Goal: Transaction & Acquisition: Obtain resource

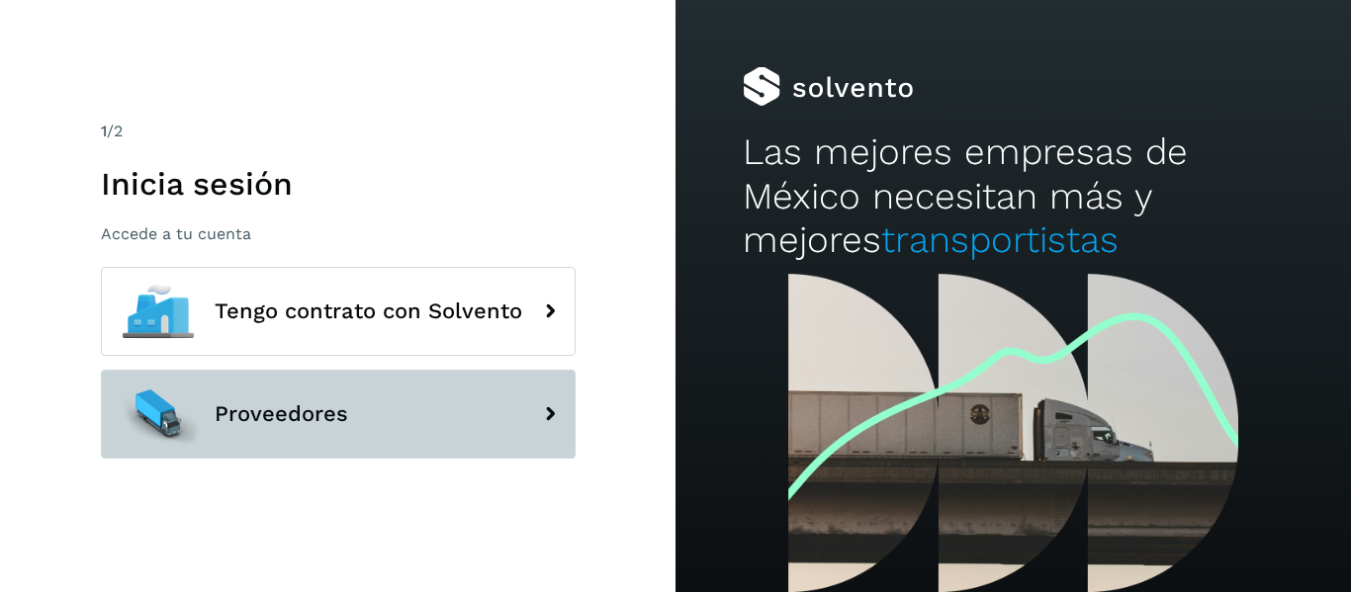
click at [253, 420] on span "Proveedores" at bounding box center [282, 415] width 134 height 24
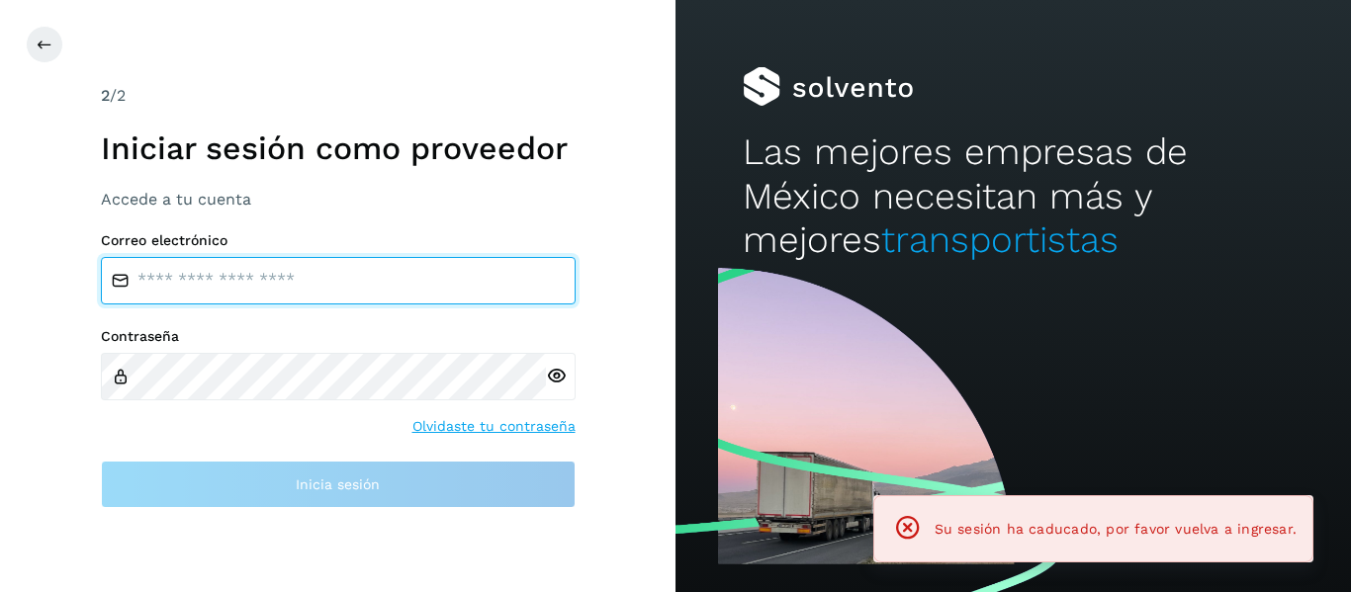
click at [265, 285] on input "email" at bounding box center [338, 280] width 475 height 47
type input "**********"
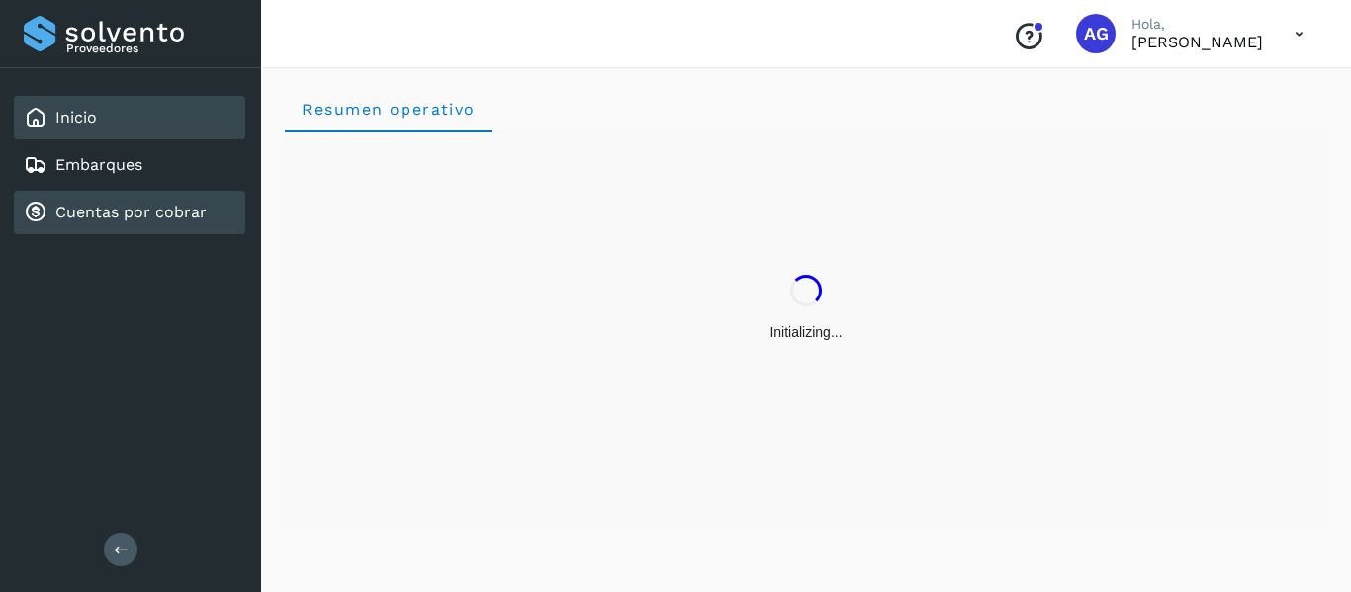
click at [110, 200] on div "Cuentas por cobrar" at bounding box center [129, 213] width 231 height 44
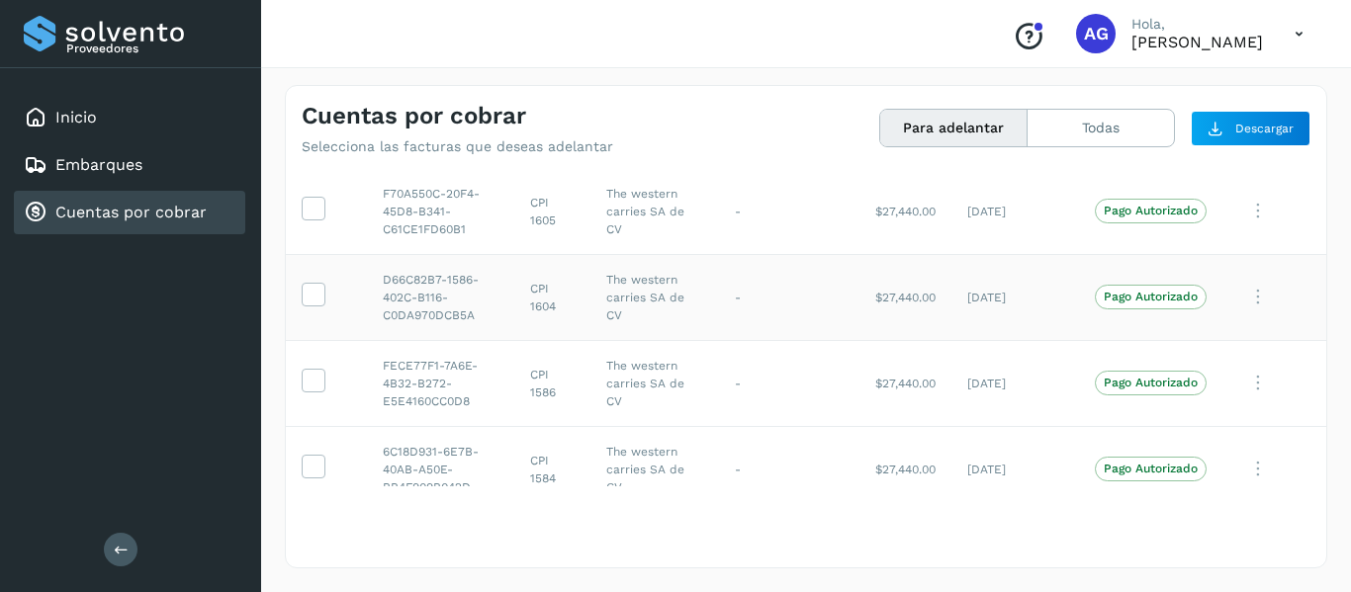
scroll to position [85, 0]
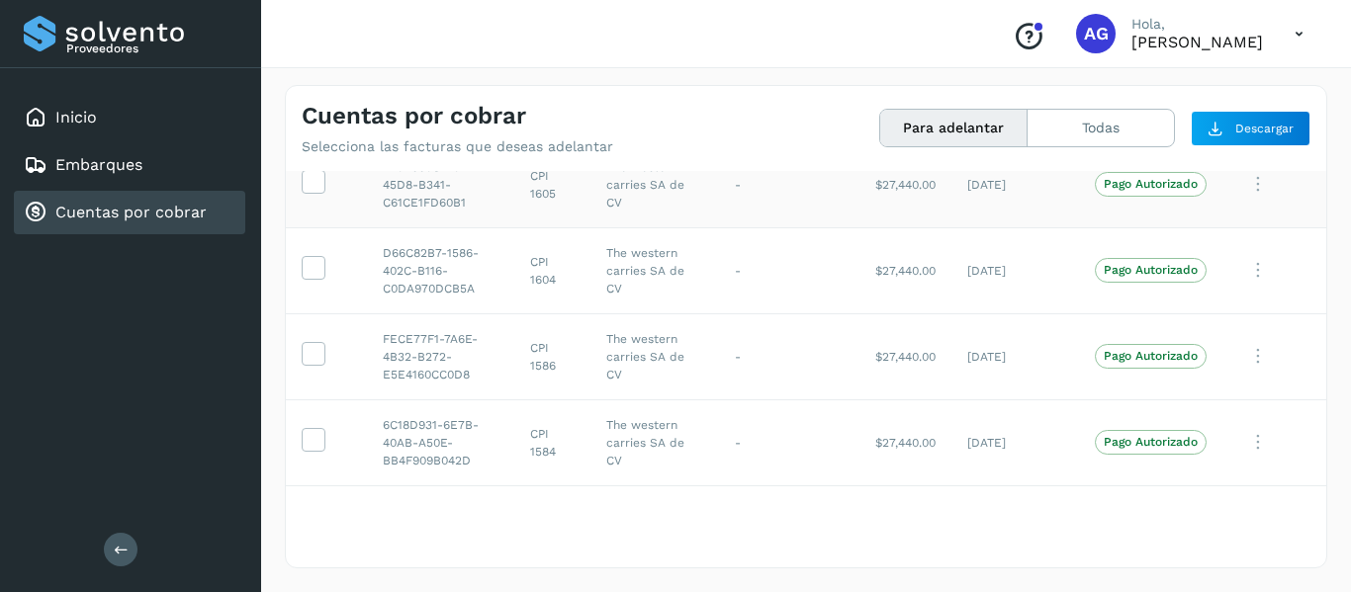
click at [329, 205] on td at bounding box center [326, 184] width 81 height 86
click at [318, 194] on label at bounding box center [314, 182] width 24 height 24
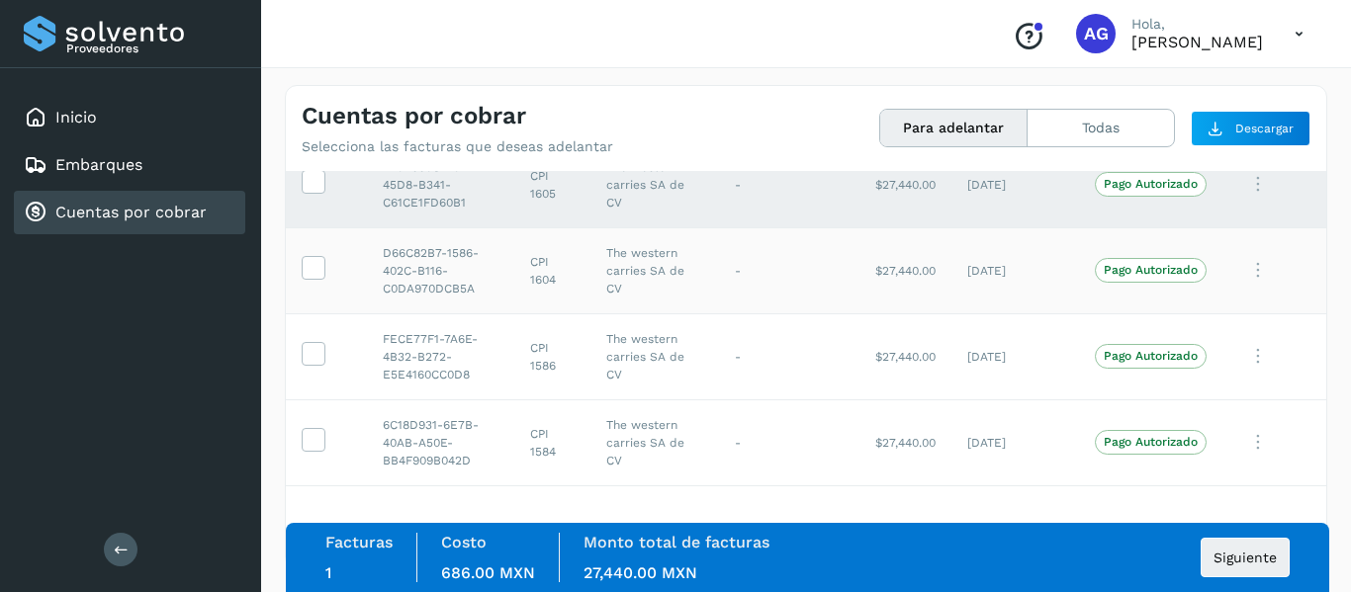
click at [318, 251] on td at bounding box center [326, 270] width 81 height 86
click at [317, 260] on icon at bounding box center [313, 266] width 21 height 21
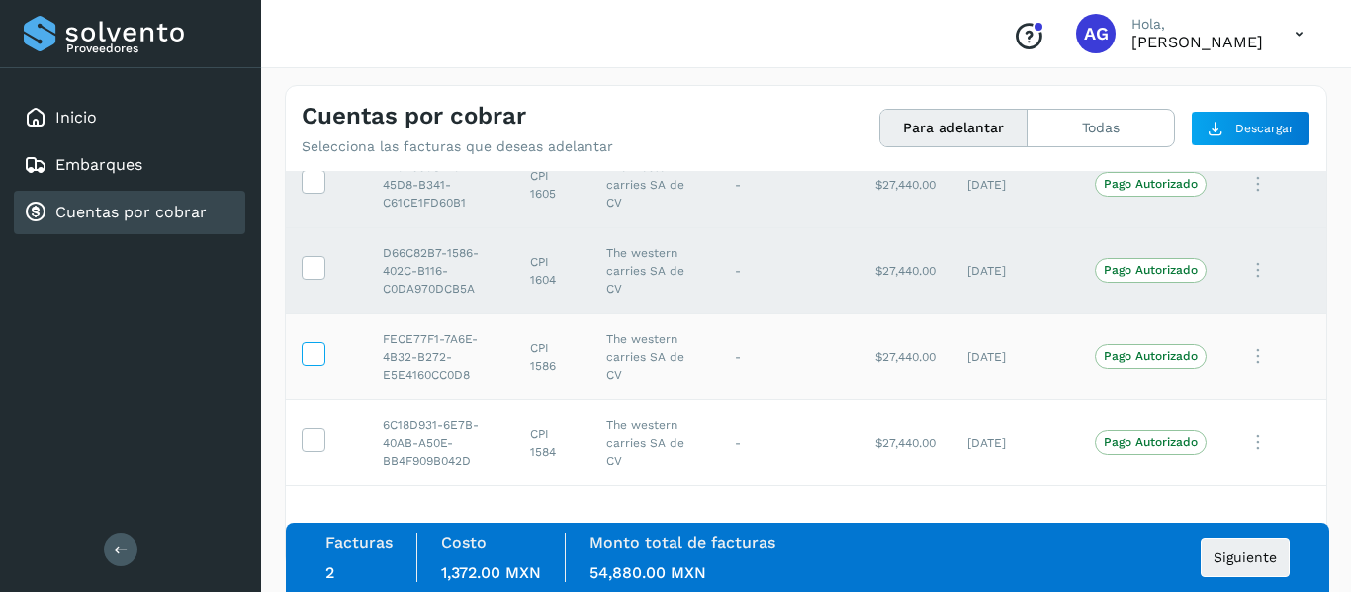
click at [314, 362] on icon at bounding box center [313, 352] width 21 height 21
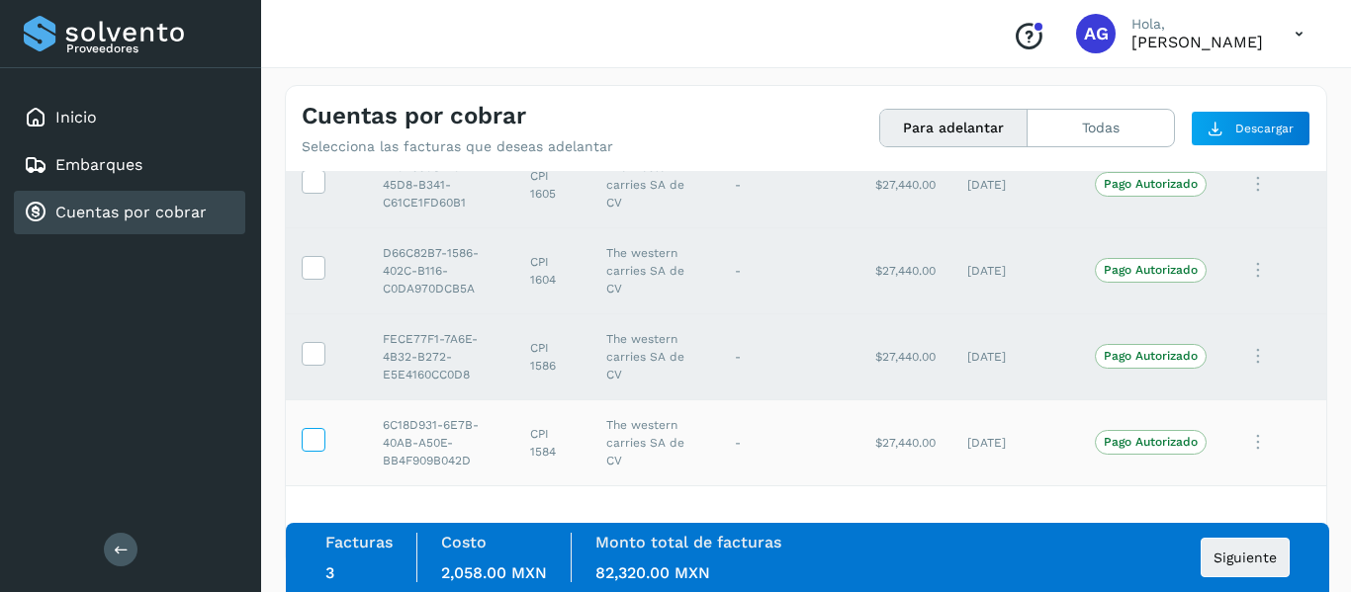
click at [318, 444] on icon at bounding box center [313, 438] width 21 height 21
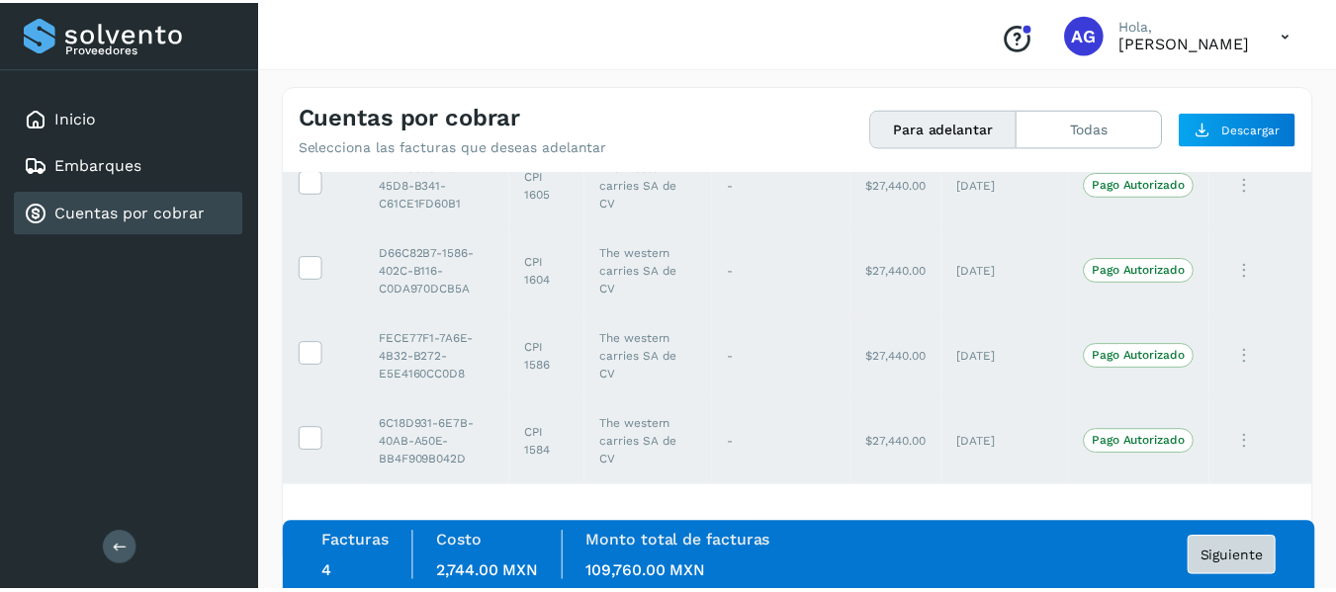
scroll to position [84, 0]
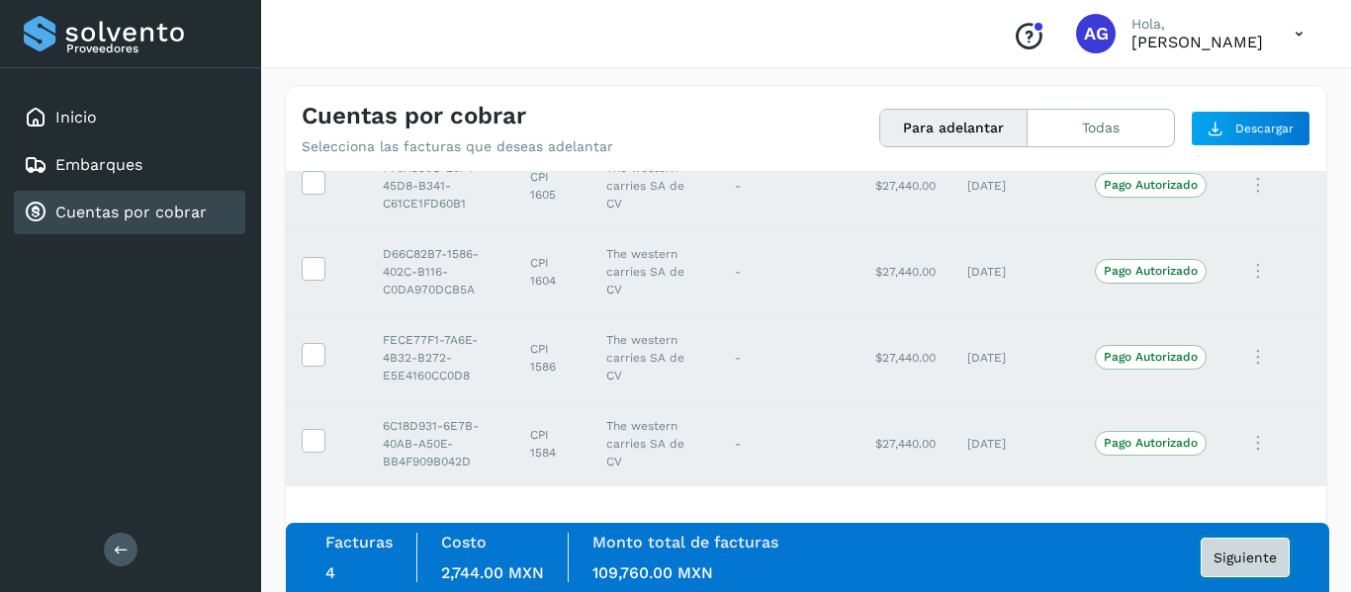
click at [1229, 551] on span "Siguiente" at bounding box center [1245, 558] width 63 height 14
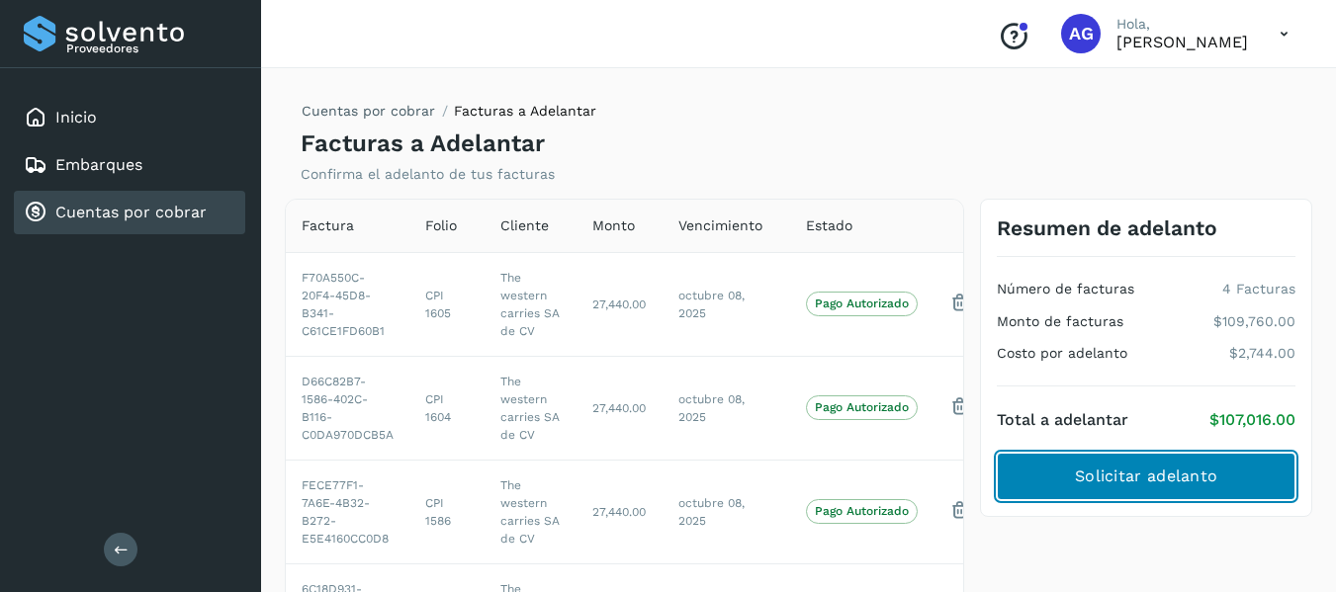
click at [1184, 469] on span "Solicitar adelanto" at bounding box center [1146, 477] width 142 height 22
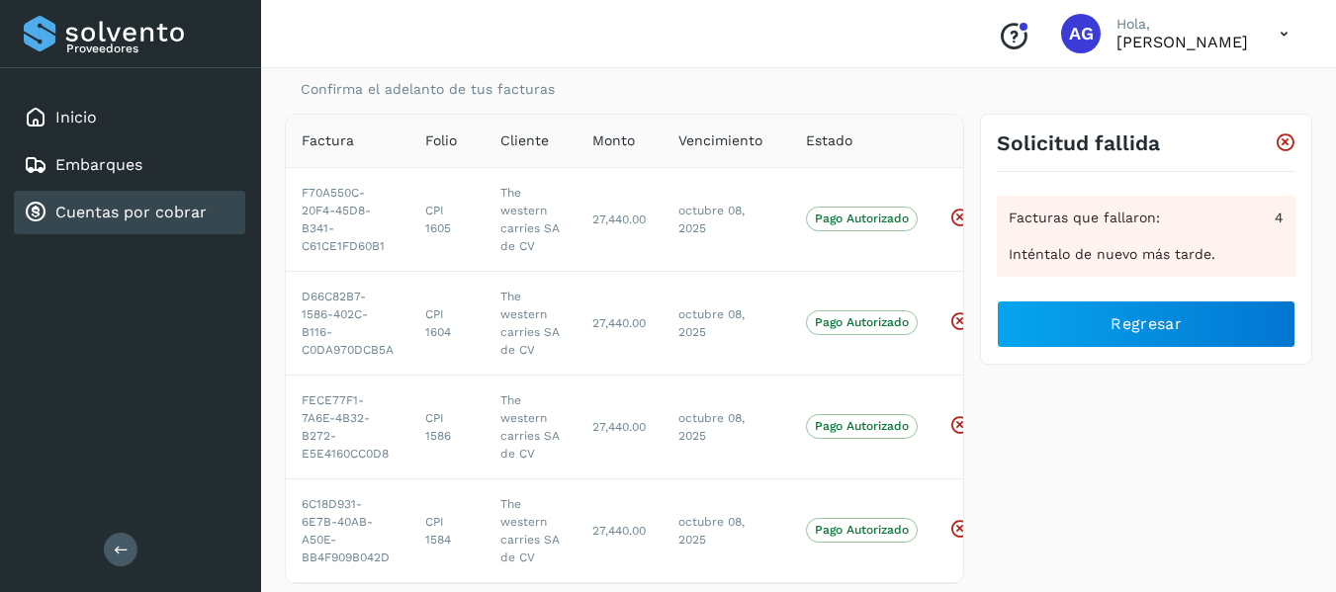
scroll to position [84, 0]
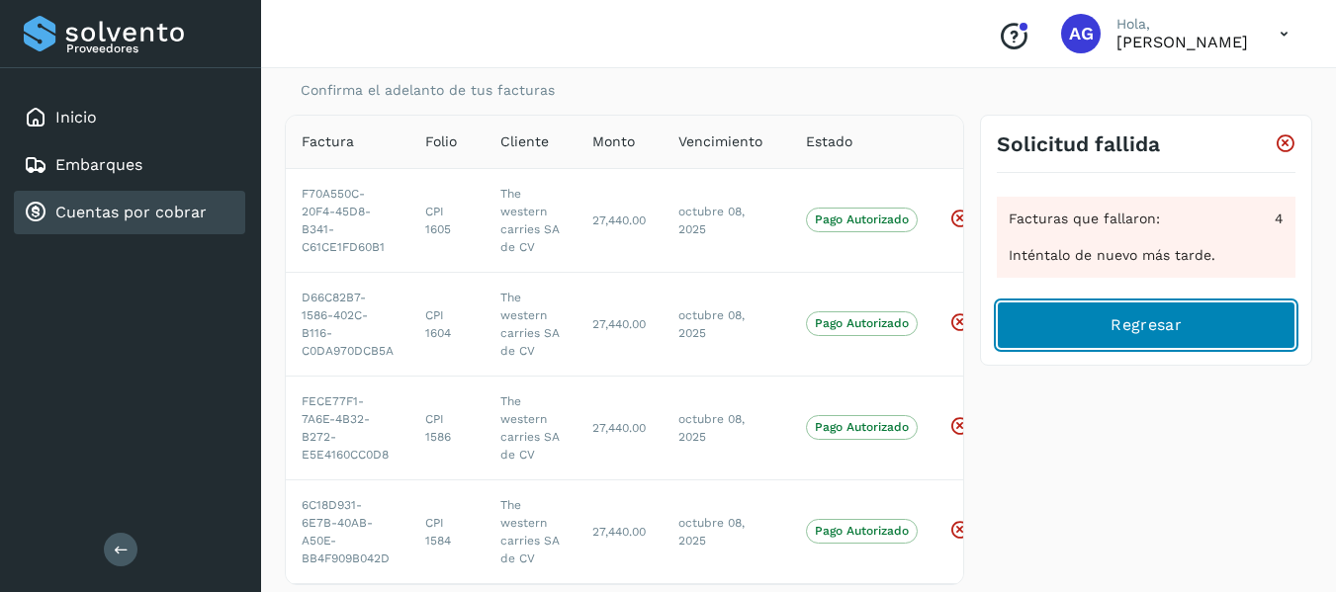
click at [1130, 328] on span "Regresar" at bounding box center [1146, 326] width 70 height 22
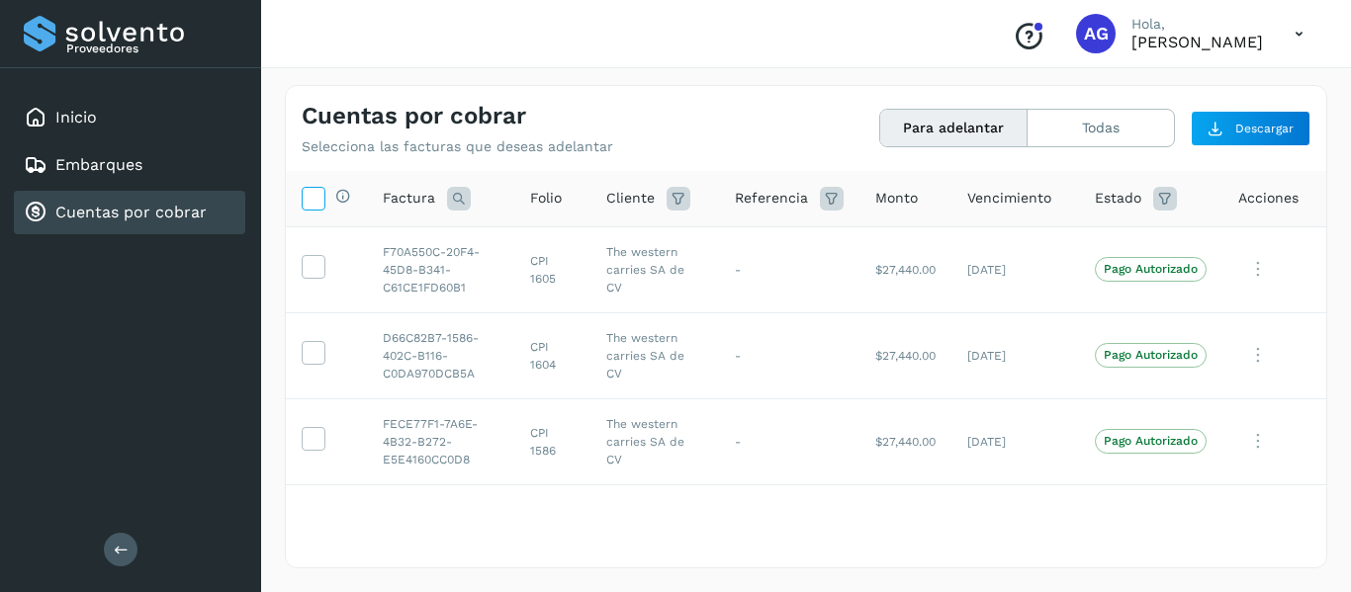
click at [318, 193] on icon at bounding box center [313, 197] width 21 height 21
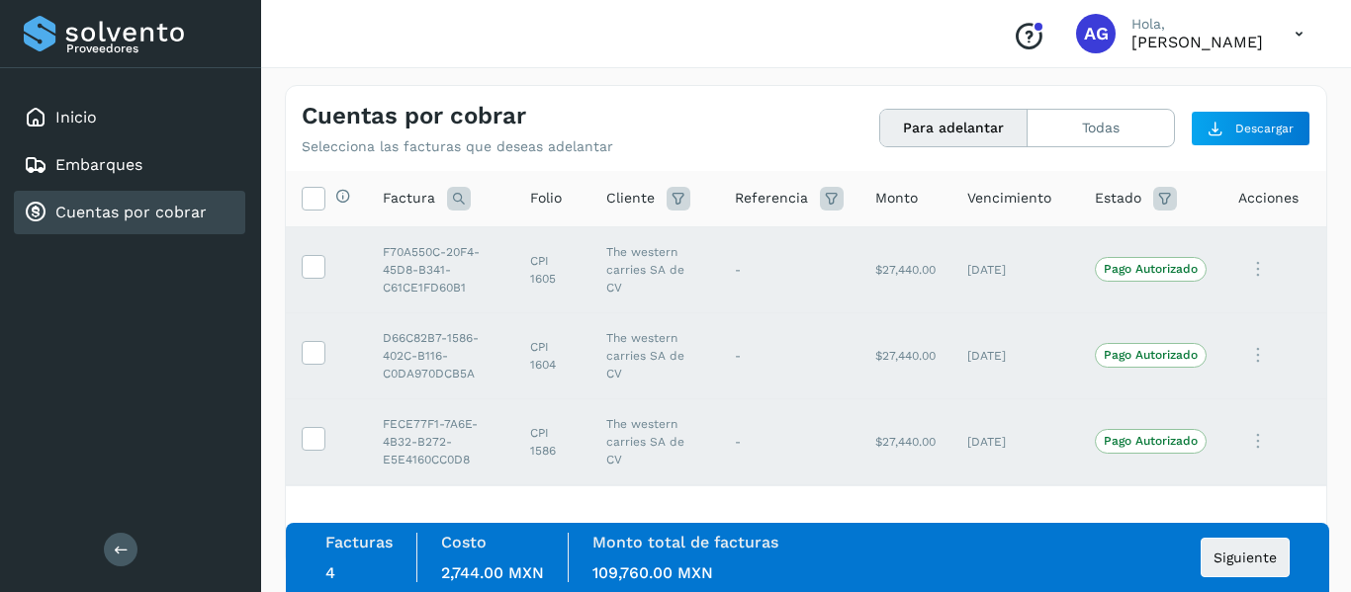
click at [1264, 533] on div "Facturas 4 Costo 2,744.00 MXN Monto total de facturas 109,760.00 MXN Siguiente" at bounding box center [807, 557] width 964 height 49
click at [1260, 547] on button "Siguiente" at bounding box center [1245, 558] width 89 height 40
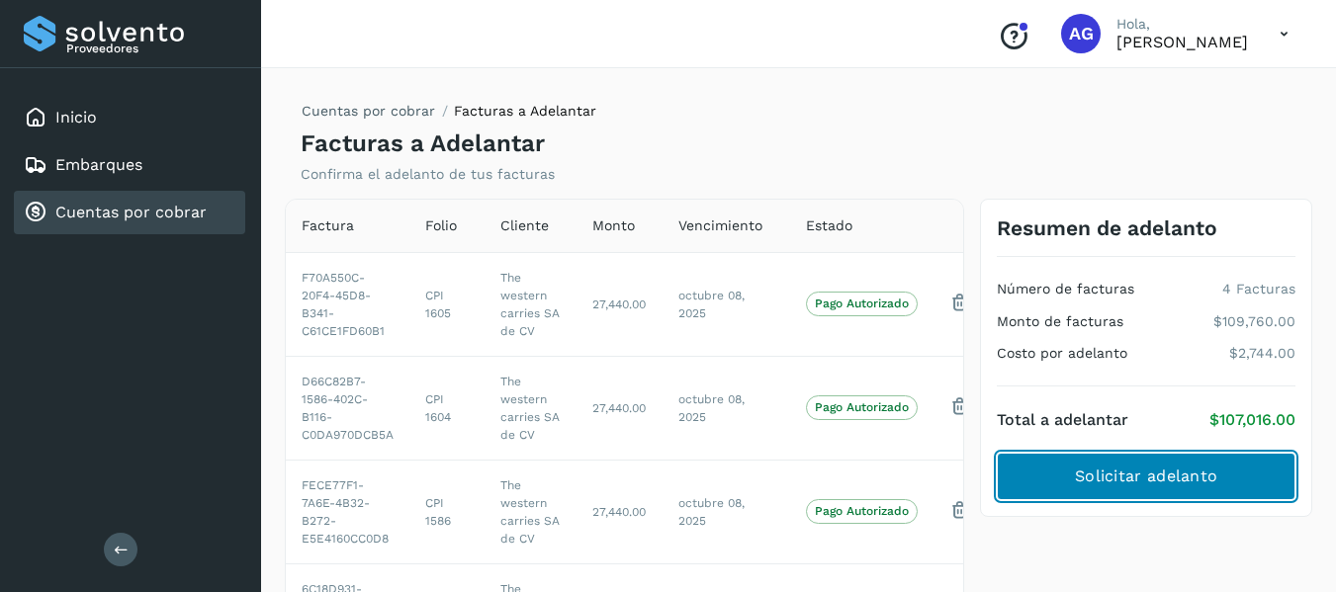
click at [1210, 464] on button "Solicitar adelanto" at bounding box center [1146, 476] width 299 height 47
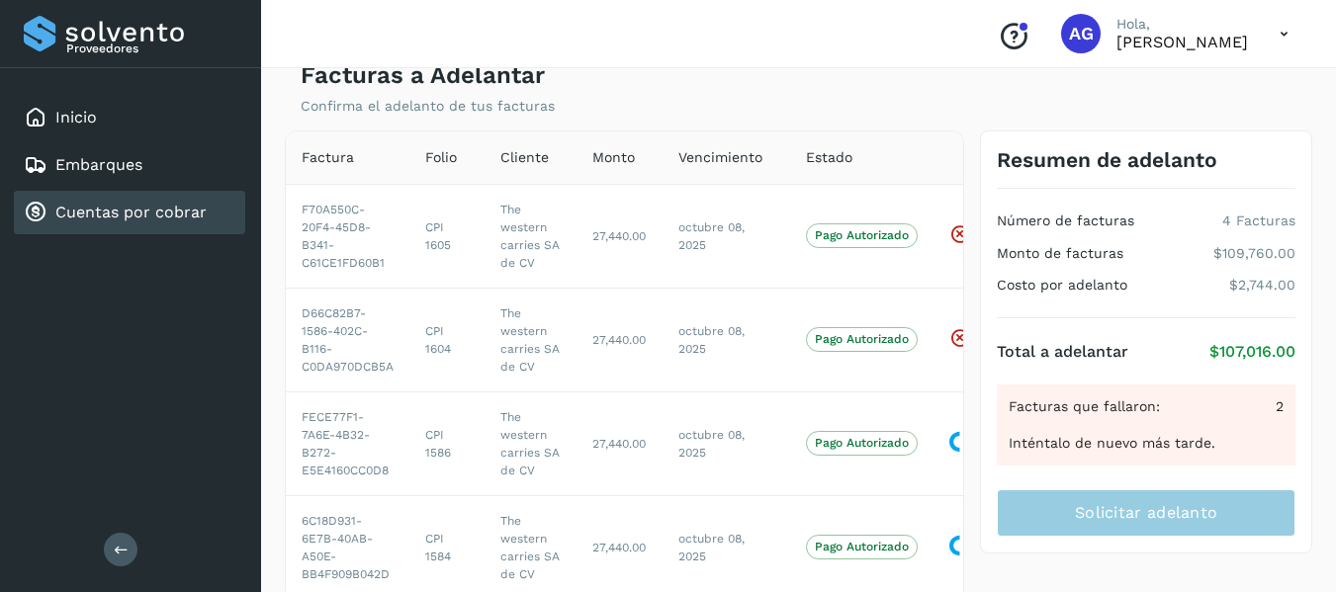
scroll to position [69, 0]
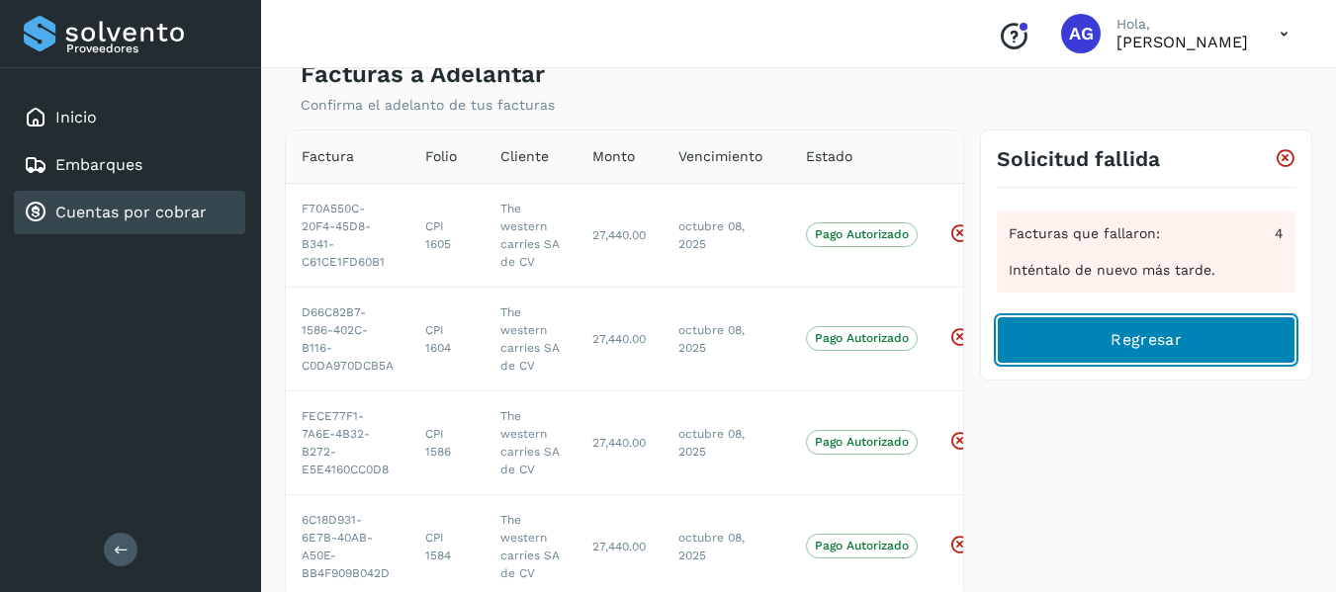
click at [1092, 339] on button "Regresar" at bounding box center [1146, 340] width 299 height 47
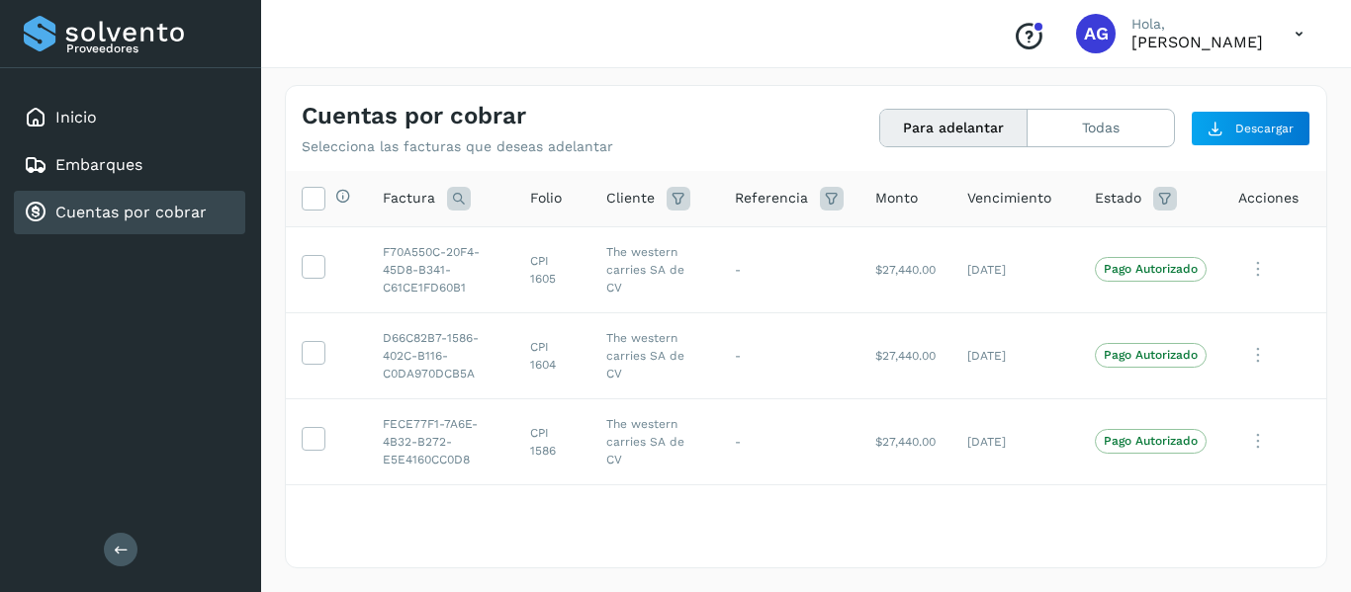
click at [295, 205] on th "Selecciona todas las facturas disponibles para adelanto" at bounding box center [326, 199] width 81 height 56
click at [302, 206] on label at bounding box center [314, 199] width 24 height 24
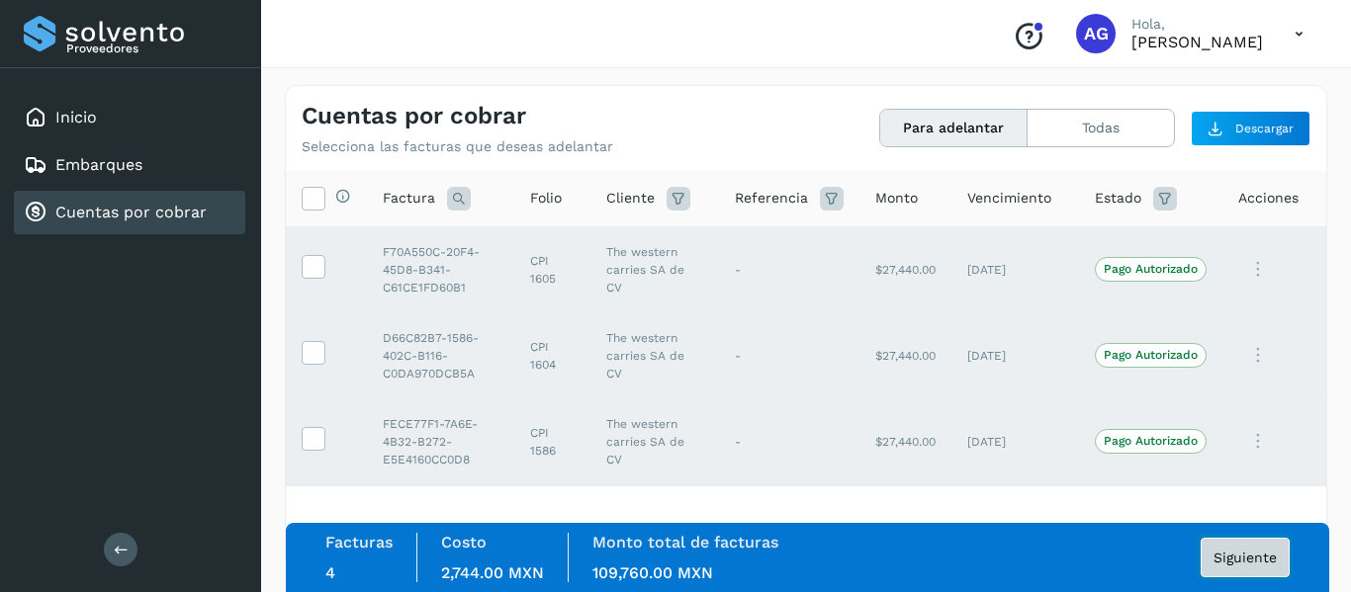
click at [1235, 558] on span "Siguiente" at bounding box center [1245, 558] width 63 height 14
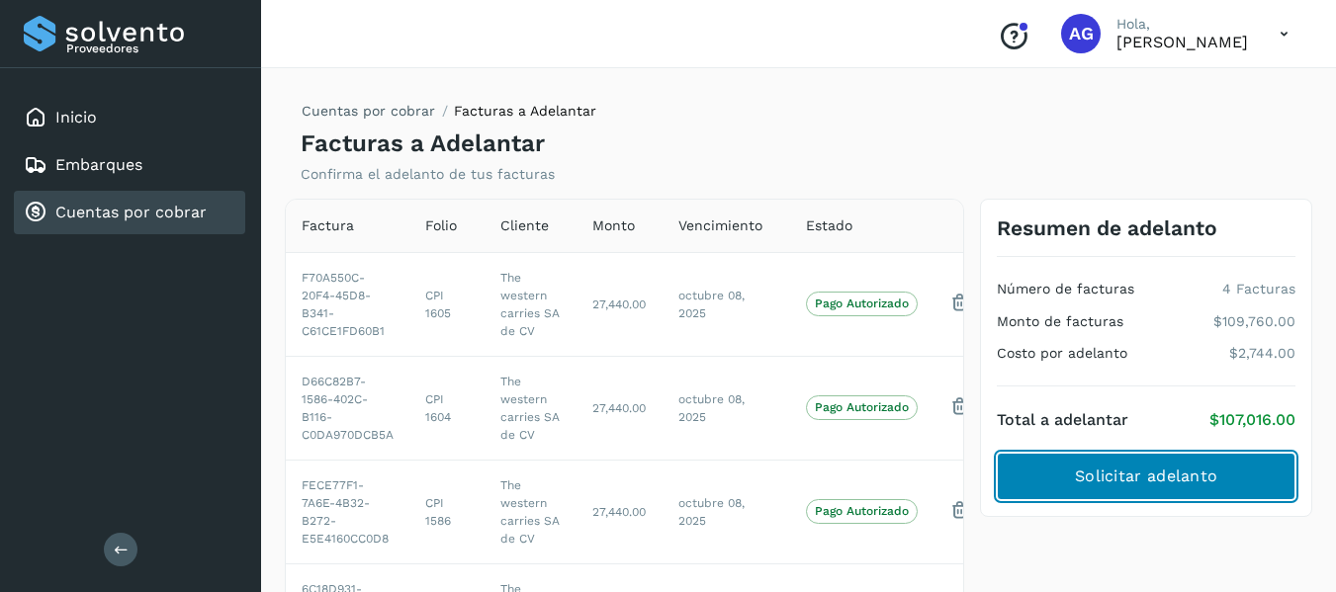
click at [1161, 468] on span "Solicitar adelanto" at bounding box center [1146, 477] width 142 height 22
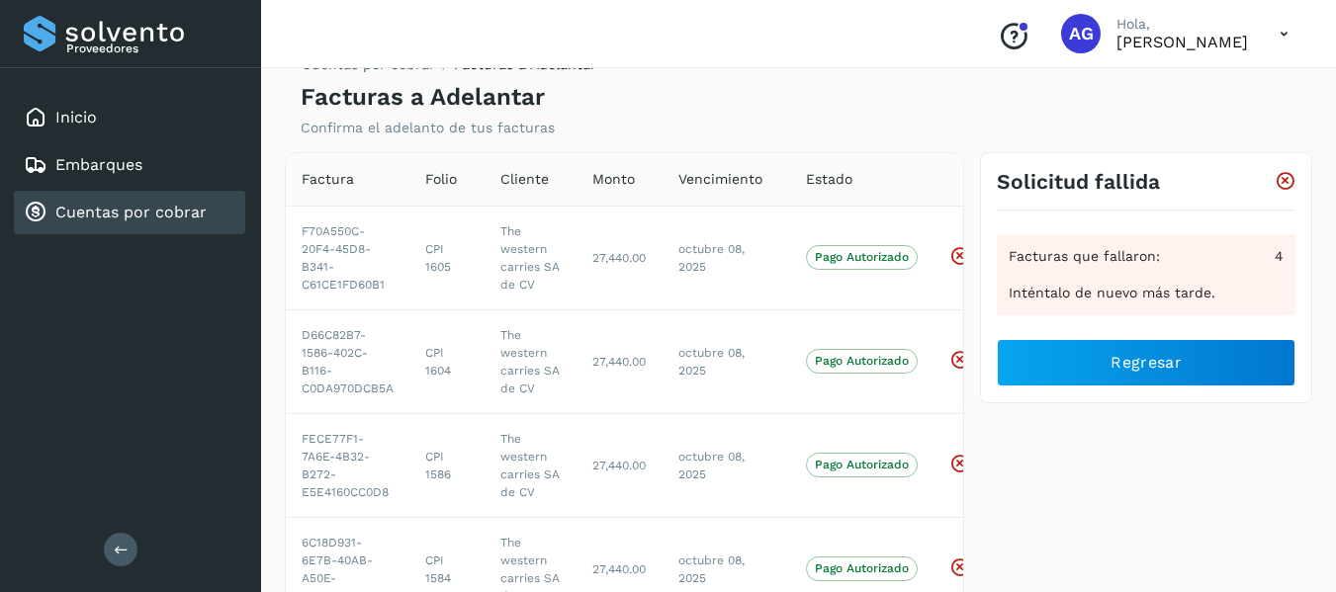
scroll to position [45, 0]
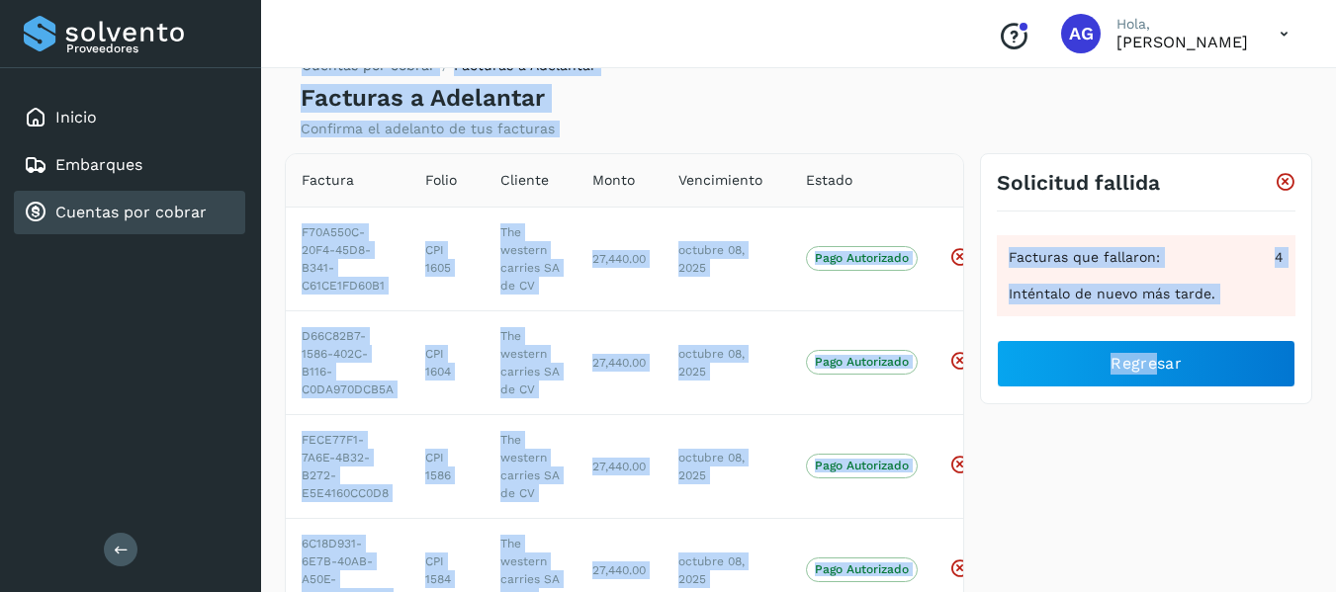
drag, startPoint x: 987, startPoint y: 98, endPoint x: 1157, endPoint y: 394, distance: 341.2
click at [1157, 394] on div "Cuentas por cobrar Facturas a Adelantar Facturas a Adelantar Confirma el adelan…" at bounding box center [799, 344] width 1028 height 608
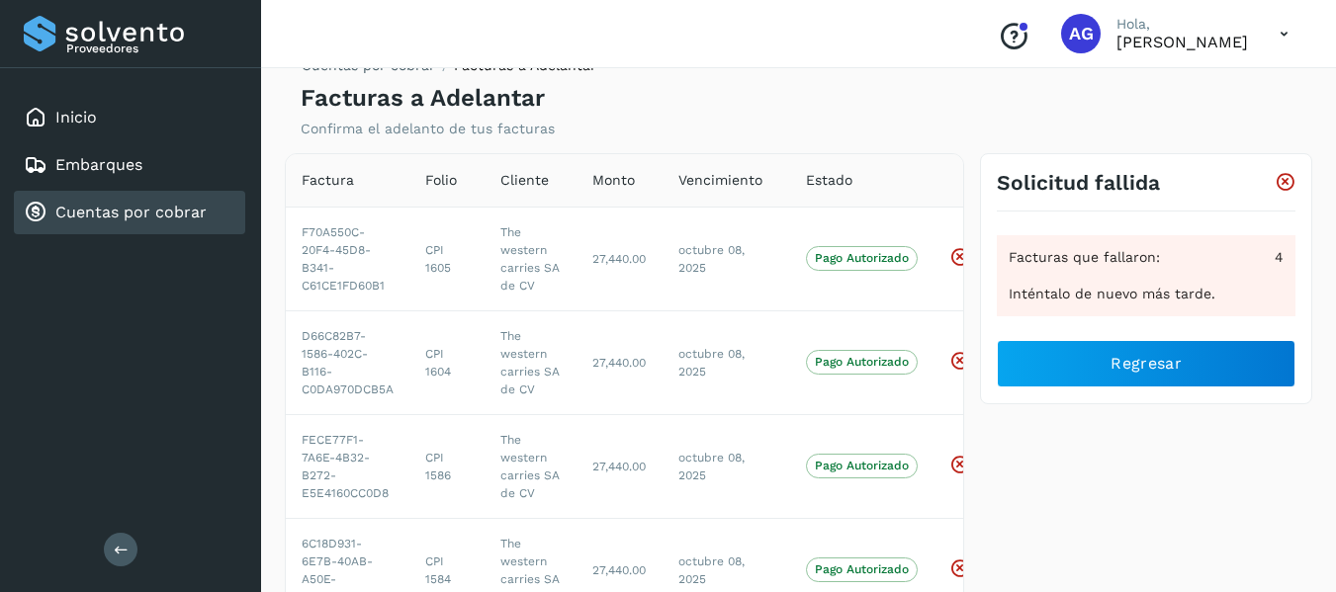
click at [1166, 510] on div "Solicitud fallida Facturas que fallaron: 4 Inténtalo de nuevo más tarde. Regres…" at bounding box center [1146, 388] width 348 height 471
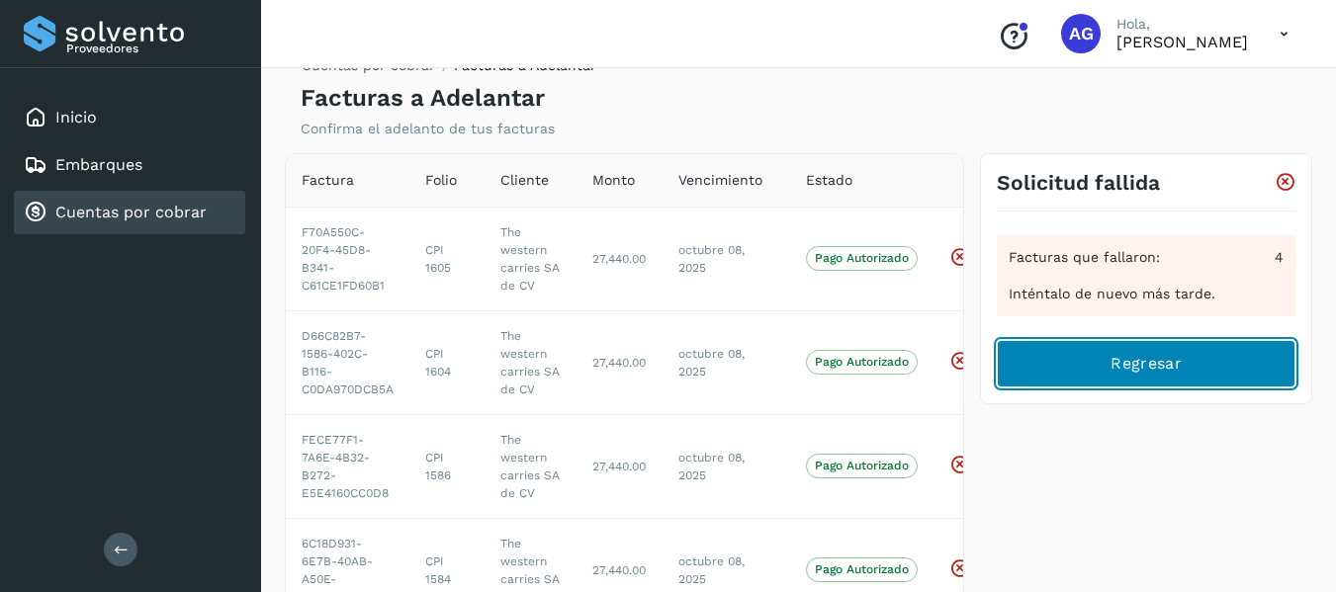
click at [1197, 371] on button "Regresar" at bounding box center [1146, 363] width 299 height 47
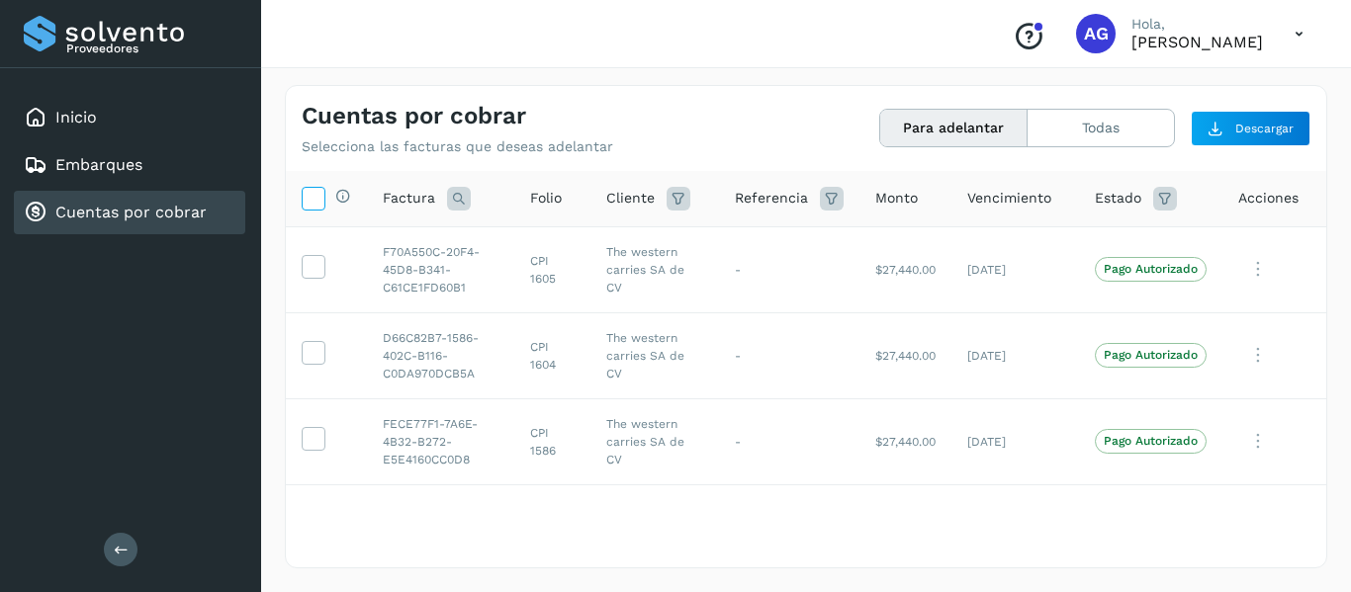
click at [323, 190] on label at bounding box center [314, 199] width 24 height 24
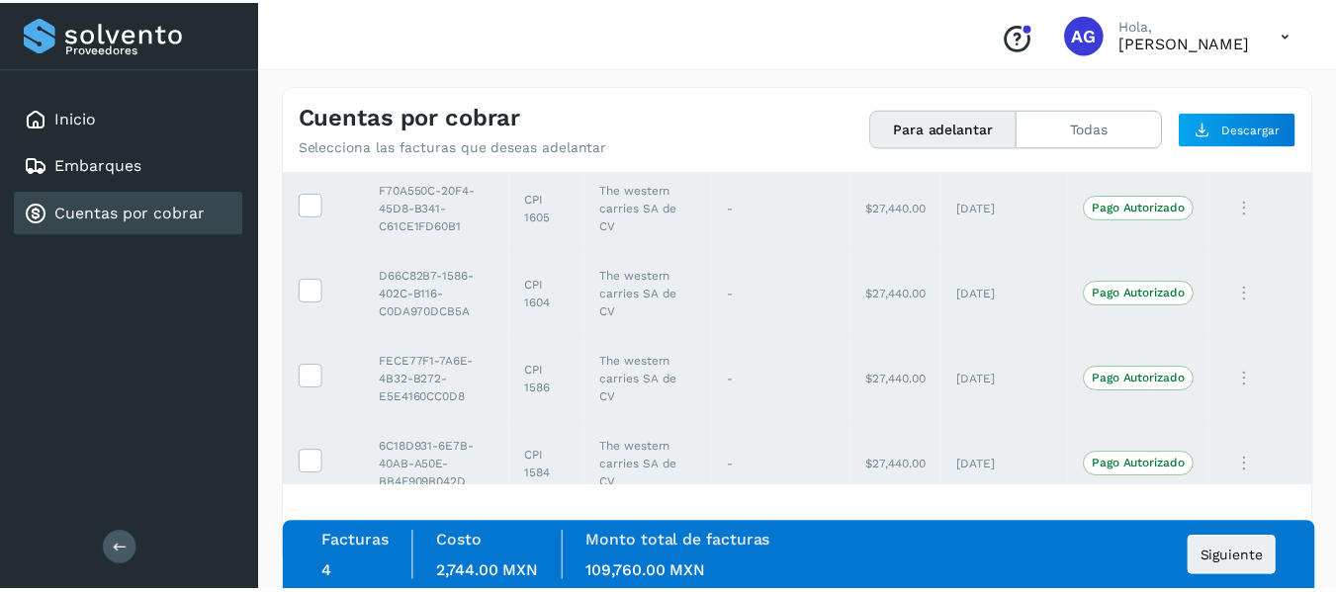
scroll to position [85, 0]
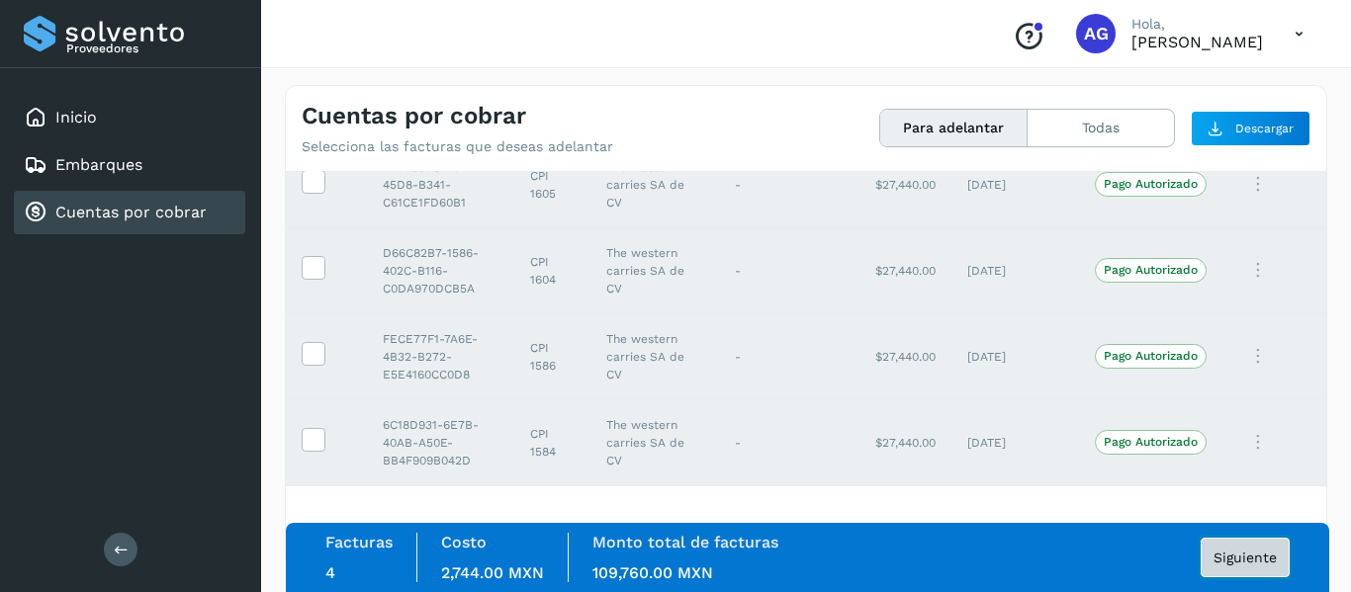
drag, startPoint x: 1227, startPoint y: 563, endPoint x: 1267, endPoint y: 541, distance: 45.2
click at [1267, 541] on button "Siguiente" at bounding box center [1245, 558] width 89 height 40
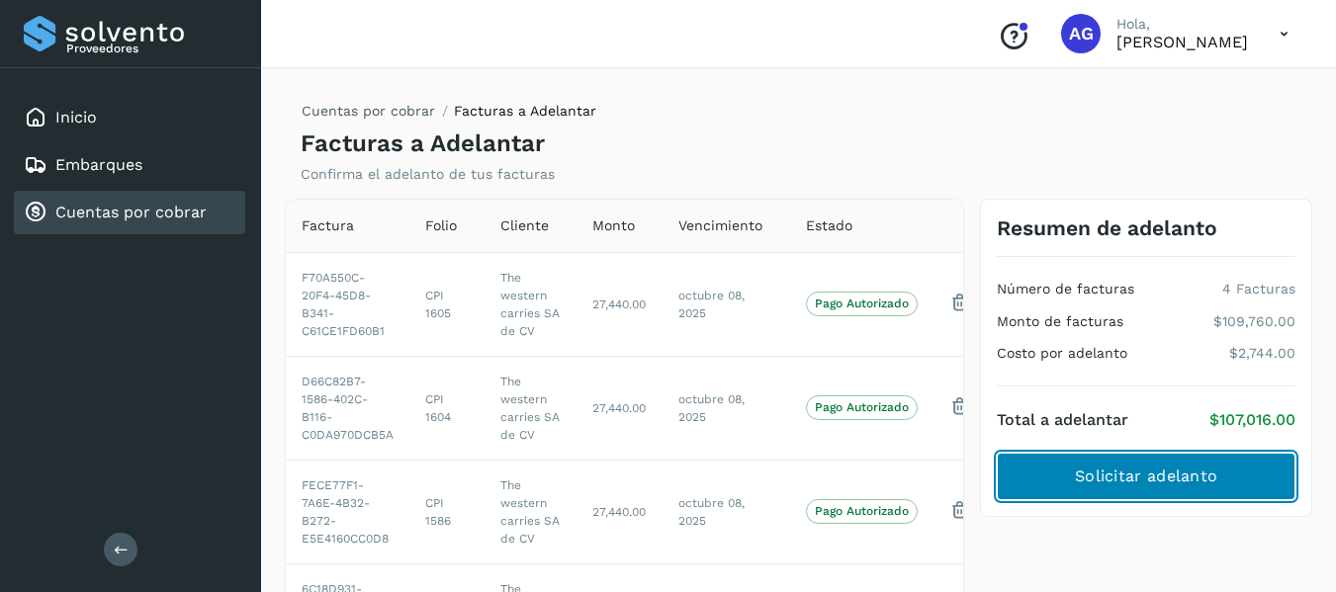
click at [1199, 459] on button "Solicitar adelanto" at bounding box center [1146, 476] width 299 height 47
